Goal: Task Accomplishment & Management: Manage account settings

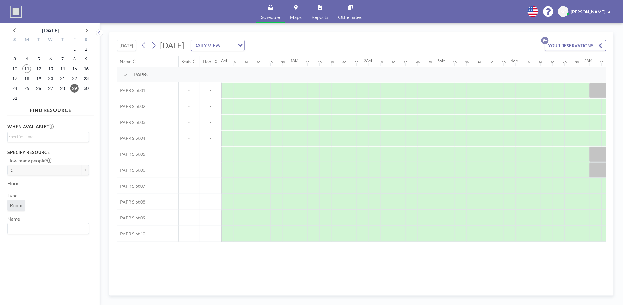
scroll to position [0, 945]
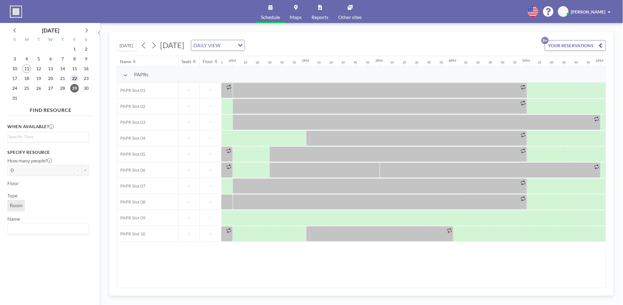
click at [73, 79] on span "22" at bounding box center [74, 78] width 9 height 9
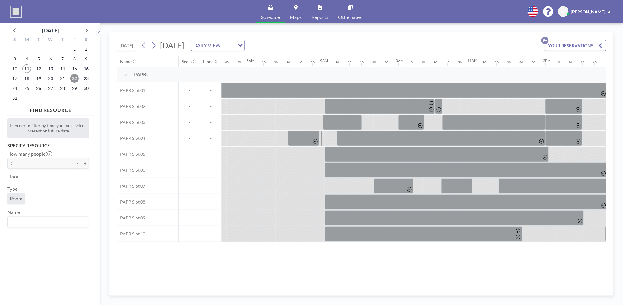
scroll to position [0, 576]
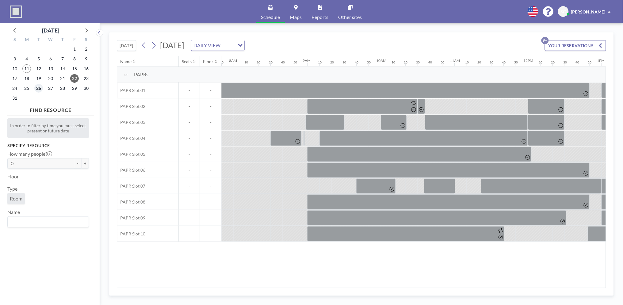
click at [38, 87] on span "26" at bounding box center [38, 88] width 9 height 9
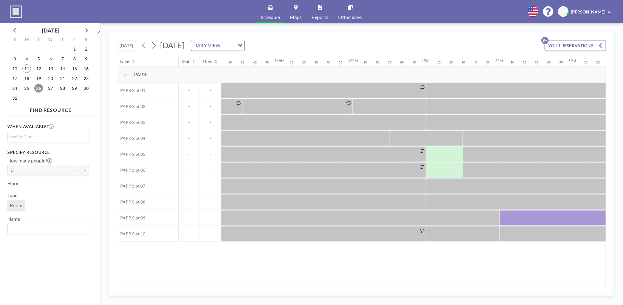
scroll to position [0, 750]
click at [47, 90] on span "27" at bounding box center [50, 88] width 9 height 9
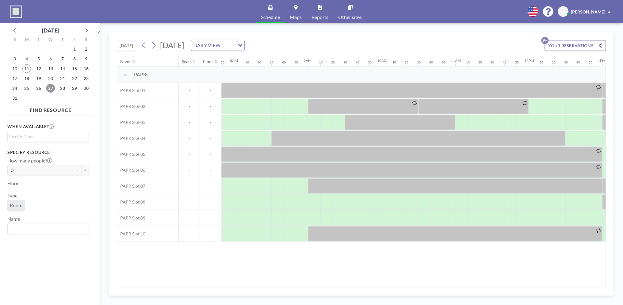
scroll to position [0, 576]
click at [60, 90] on span "28" at bounding box center [62, 88] width 9 height 9
click at [76, 88] on span "29" at bounding box center [74, 88] width 9 height 9
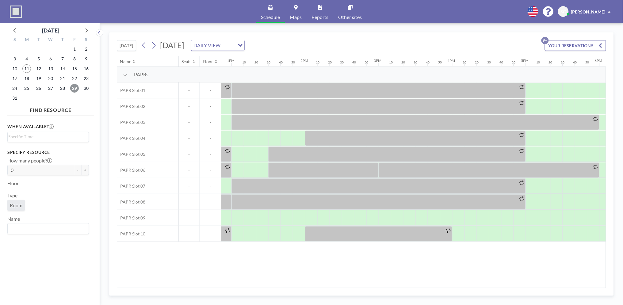
scroll to position [0, 936]
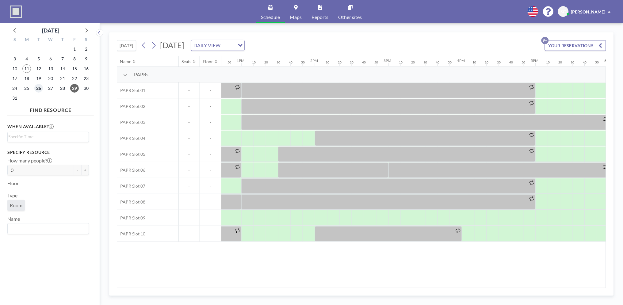
click at [37, 89] on span "26" at bounding box center [38, 88] width 9 height 9
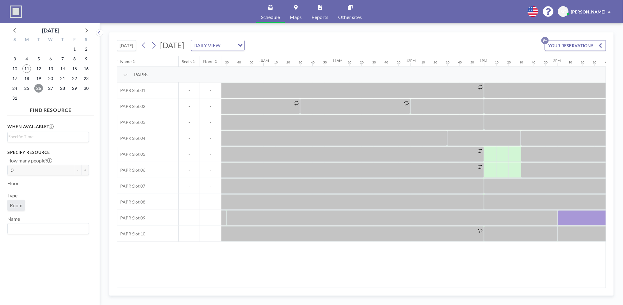
scroll to position [0, 827]
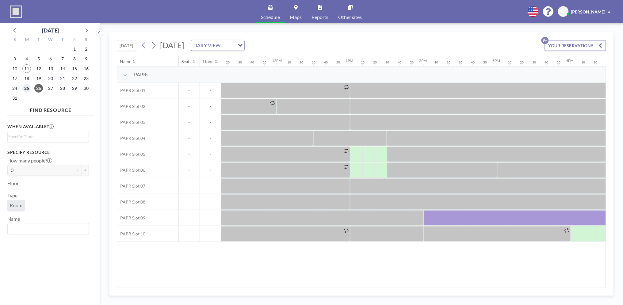
click at [24, 90] on span "25" at bounding box center [26, 88] width 9 height 9
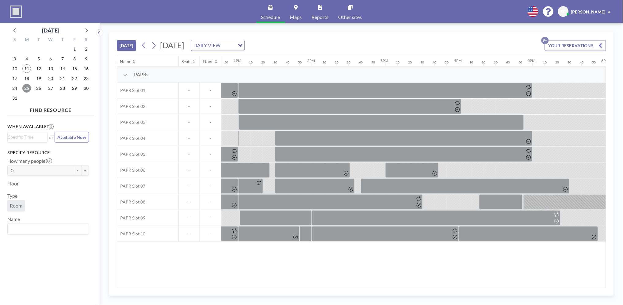
scroll to position [0, 784]
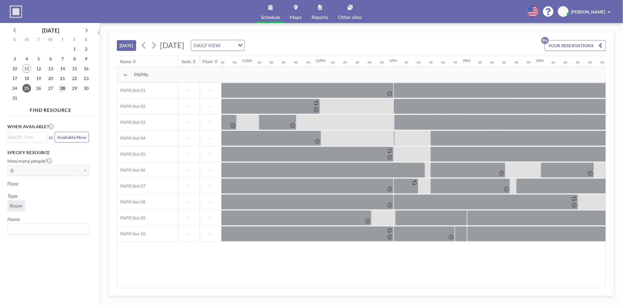
click at [63, 87] on span "28" at bounding box center [62, 88] width 9 height 9
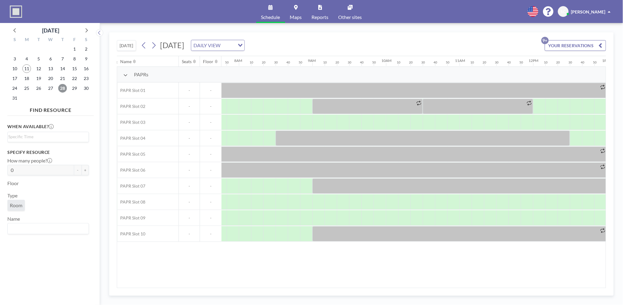
scroll to position [0, 576]
click at [53, 86] on span "27" at bounding box center [50, 88] width 9 height 9
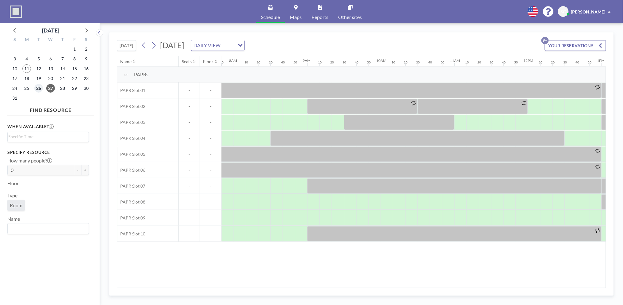
click at [38, 89] on span "26" at bounding box center [38, 88] width 9 height 9
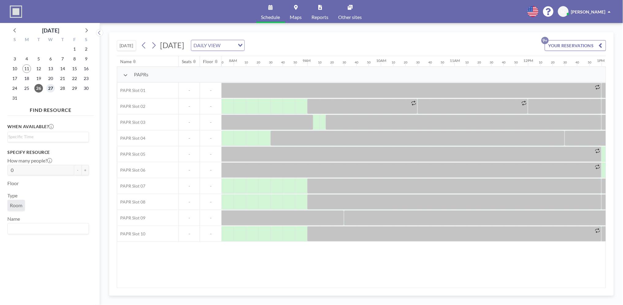
click at [49, 85] on span "27" at bounding box center [50, 88] width 9 height 9
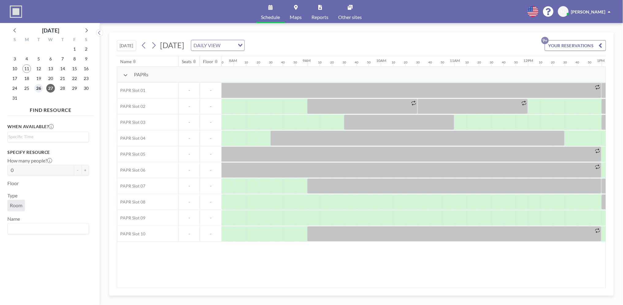
click at [40, 85] on span "26" at bounding box center [38, 88] width 9 height 9
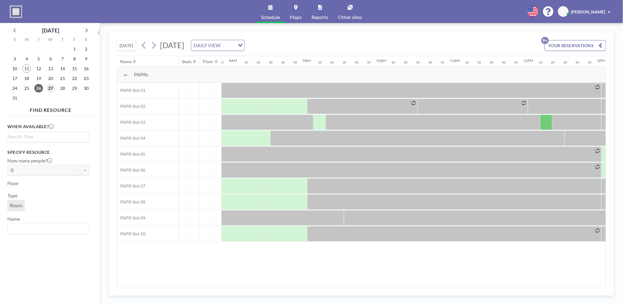
click at [52, 87] on span "27" at bounding box center [50, 88] width 9 height 9
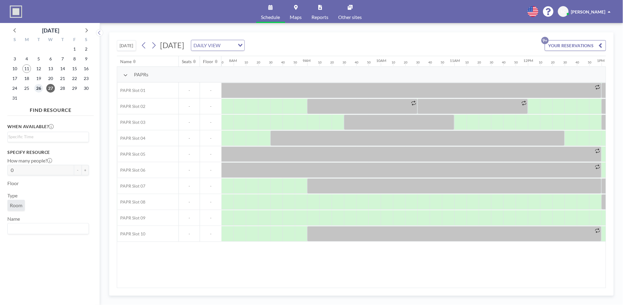
click at [35, 86] on span "26" at bounding box center [38, 88] width 9 height 9
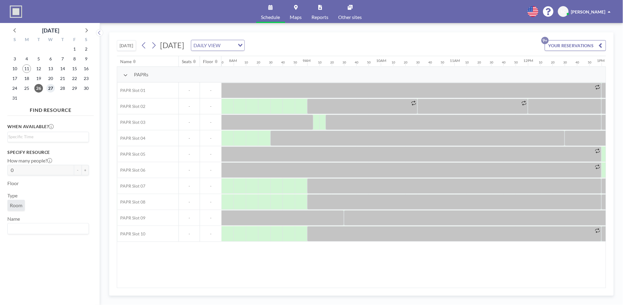
click at [52, 89] on span "27" at bounding box center [50, 88] width 9 height 9
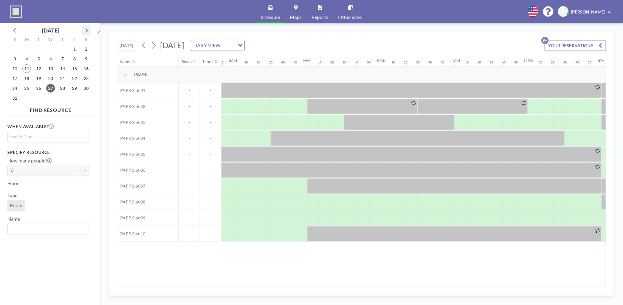
click at [86, 31] on icon at bounding box center [86, 30] width 8 height 8
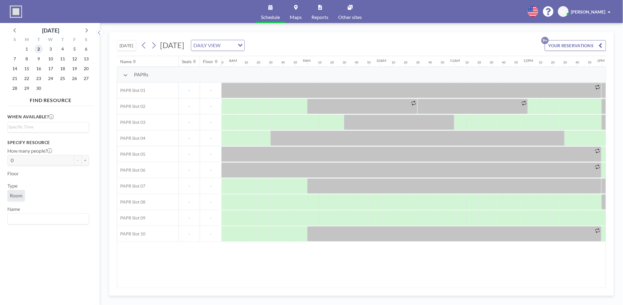
click at [38, 46] on span "2" at bounding box center [38, 49] width 9 height 9
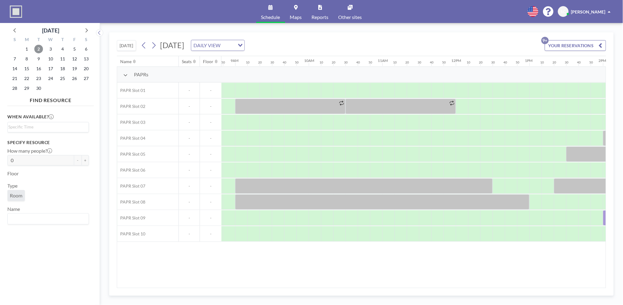
scroll to position [0, 603]
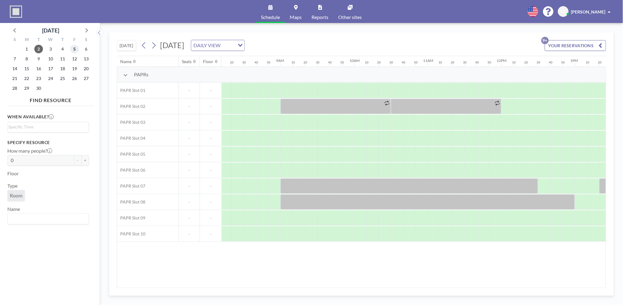
click at [71, 48] on span "5" at bounding box center [74, 49] width 9 height 9
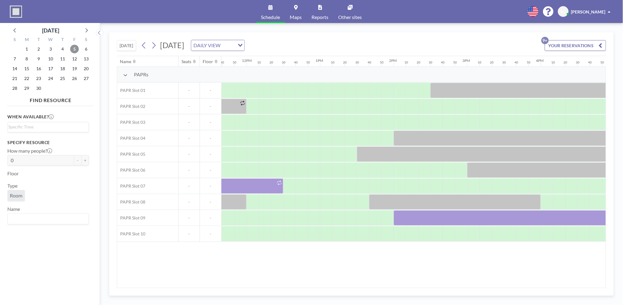
scroll to position [0, 993]
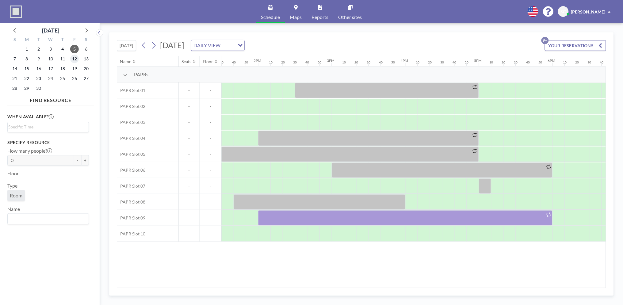
click at [72, 59] on span "12" at bounding box center [74, 59] width 9 height 9
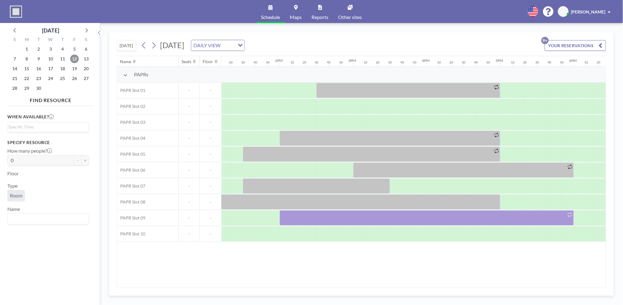
scroll to position [0, 919]
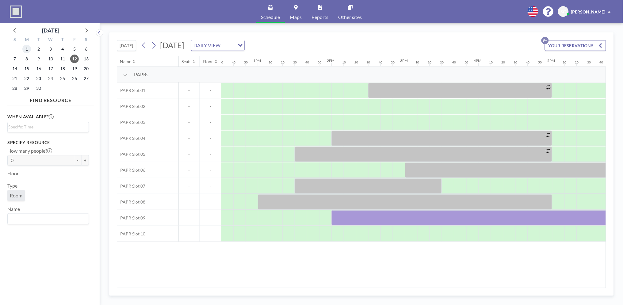
click at [28, 48] on span "1" at bounding box center [26, 49] width 9 height 9
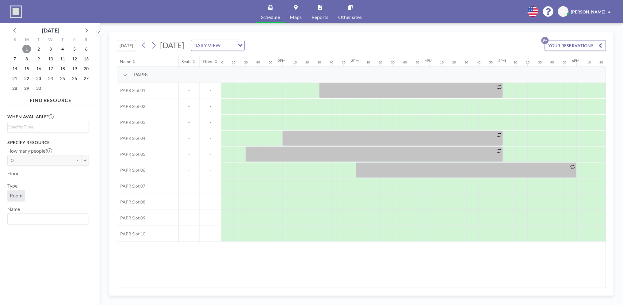
scroll to position [0, 957]
click at [28, 56] on span "8" at bounding box center [26, 59] width 9 height 9
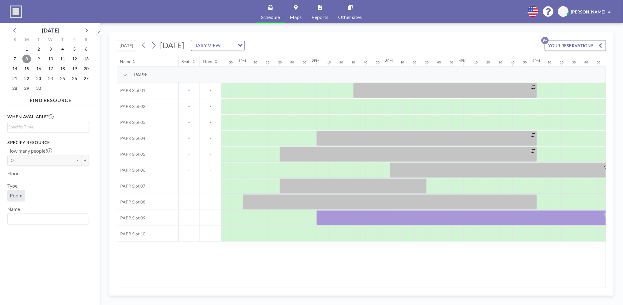
scroll to position [0, 901]
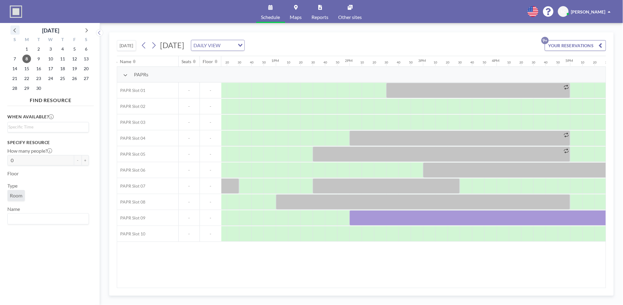
click at [15, 33] on icon at bounding box center [15, 30] width 8 height 8
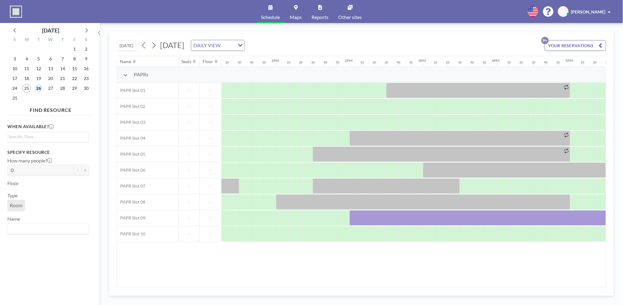
click at [40, 89] on span "26" at bounding box center [38, 88] width 9 height 9
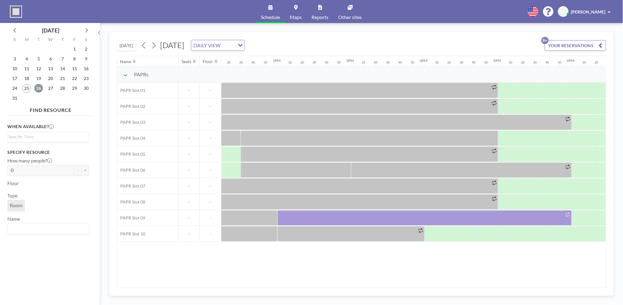
scroll to position [0, 878]
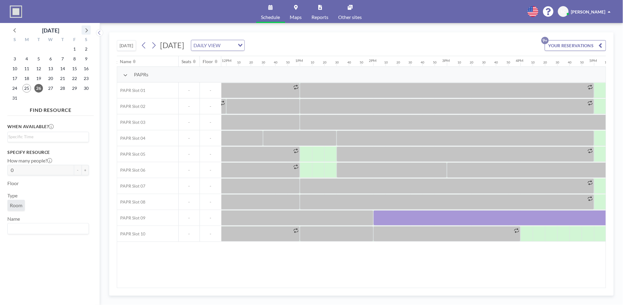
click at [86, 27] on icon at bounding box center [86, 30] width 8 height 8
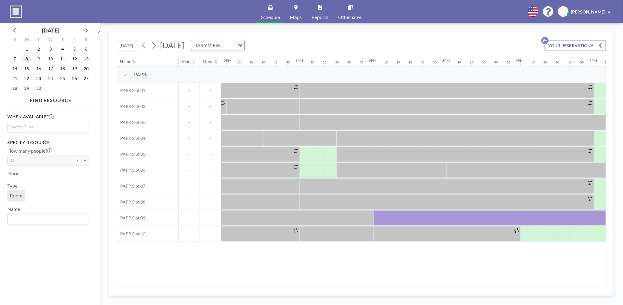
click at [23, 59] on span "8" at bounding box center [26, 59] width 9 height 9
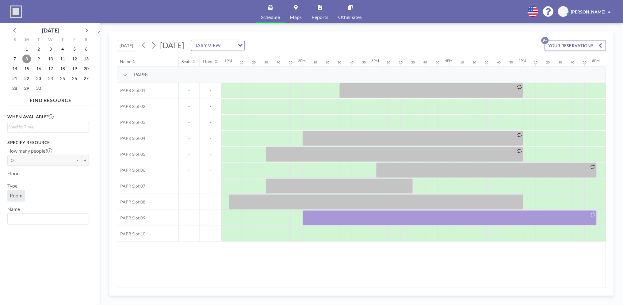
scroll to position [0, 1001]
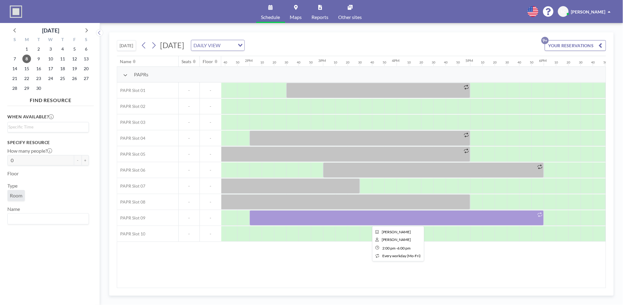
click at [464, 216] on div at bounding box center [396, 217] width 294 height 15
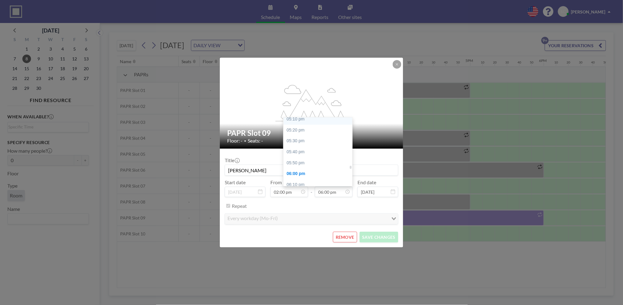
scroll to position [1109, 0]
click at [303, 127] on div "05:00 pm" at bounding box center [319, 126] width 72 height 11
type input "05:00 pm"
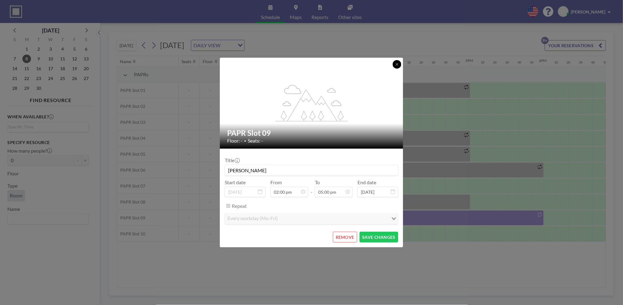
click at [395, 64] on icon at bounding box center [397, 65] width 4 height 4
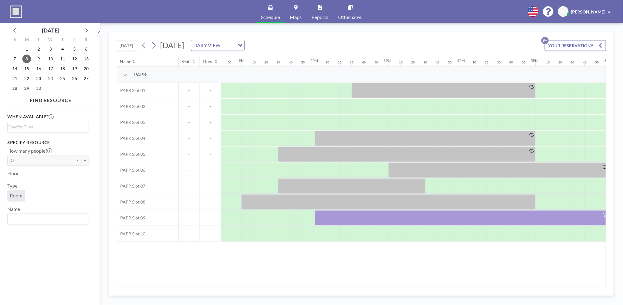
scroll to position [0, 932]
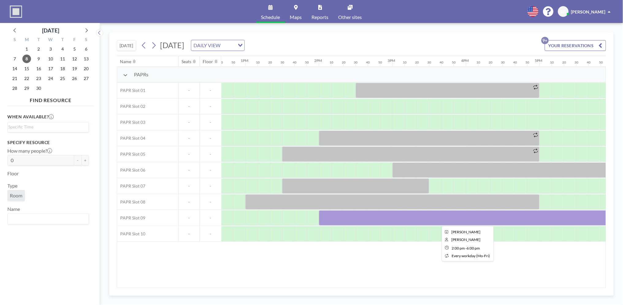
click at [438, 221] on div at bounding box center [466, 217] width 294 height 15
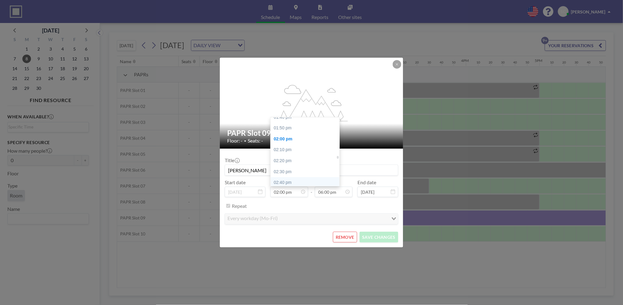
scroll to position [881, 0]
click at [294, 127] on div "01:30 pm" at bounding box center [307, 124] width 72 height 11
type input "01:30 pm"
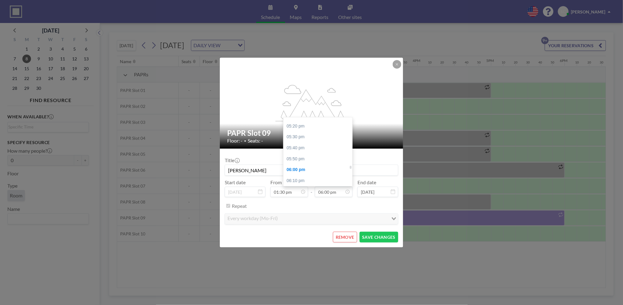
scroll to position [1109, 0]
click at [308, 127] on div "05:00 pm" at bounding box center [319, 126] width 72 height 11
type input "05:00 pm"
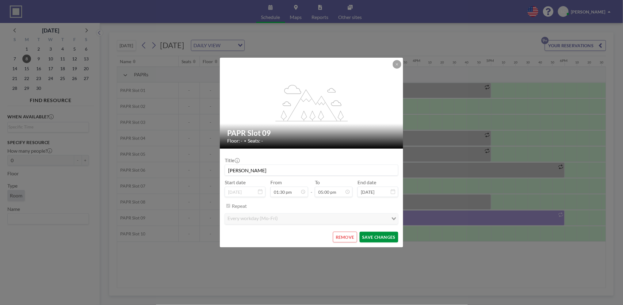
click at [383, 236] on button "SAVE CHANGES" at bounding box center [378, 237] width 39 height 11
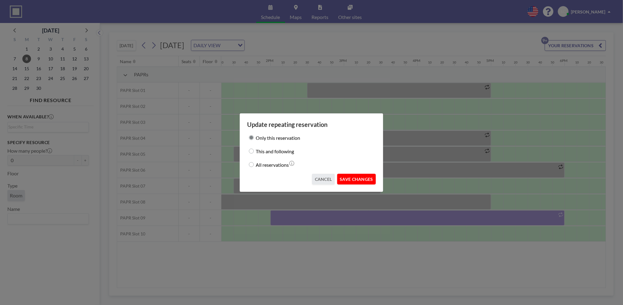
click at [367, 178] on button "SAVE CHANGES" at bounding box center [356, 179] width 39 height 11
